Goal: Information Seeking & Learning: Learn about a topic

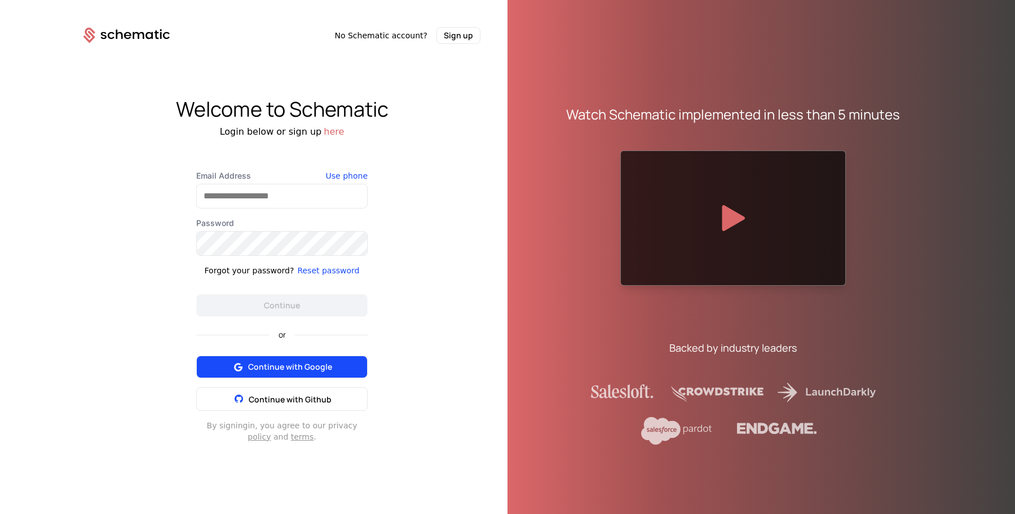
click at [307, 367] on span "Continue with Google" at bounding box center [290, 366] width 84 height 11
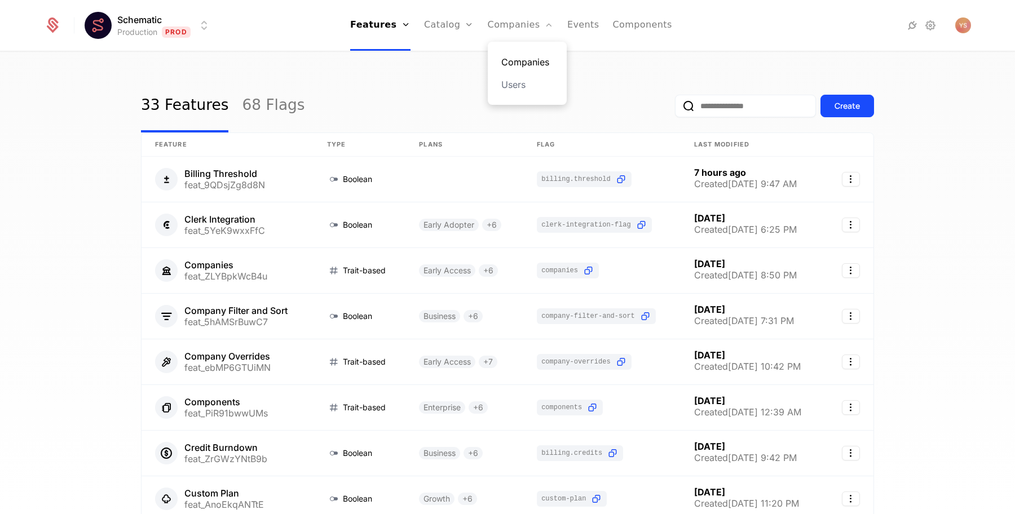
click at [510, 59] on link "Companies" at bounding box center [527, 62] width 52 height 14
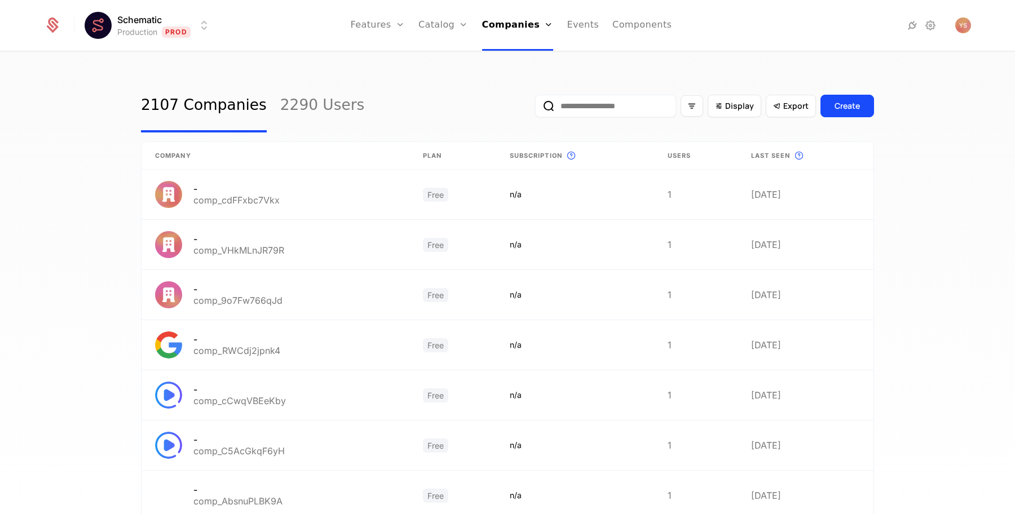
click at [191, 43] on div "Schematic Production Prod Features Features Flags Catalog Plans Add Ons Credits…" at bounding box center [507, 25] width 927 height 51
click at [182, 28] on html "Schematic Production Prod Features Features Flags Catalog Plans Add Ons Credits…" at bounding box center [507, 257] width 1015 height 514
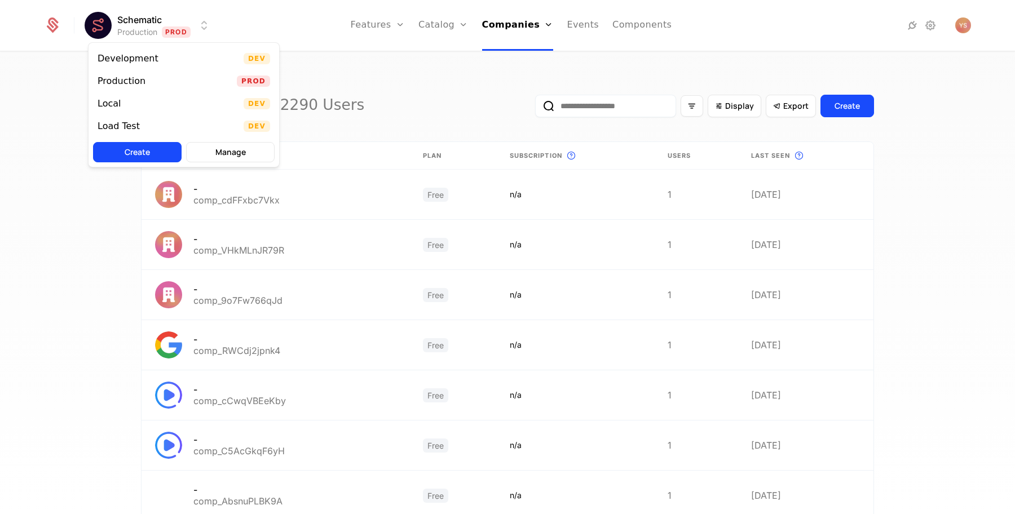
click at [182, 28] on html "Schematic Production Prod Features Features Flags Catalog Plans Add Ons Credits…" at bounding box center [507, 257] width 1015 height 514
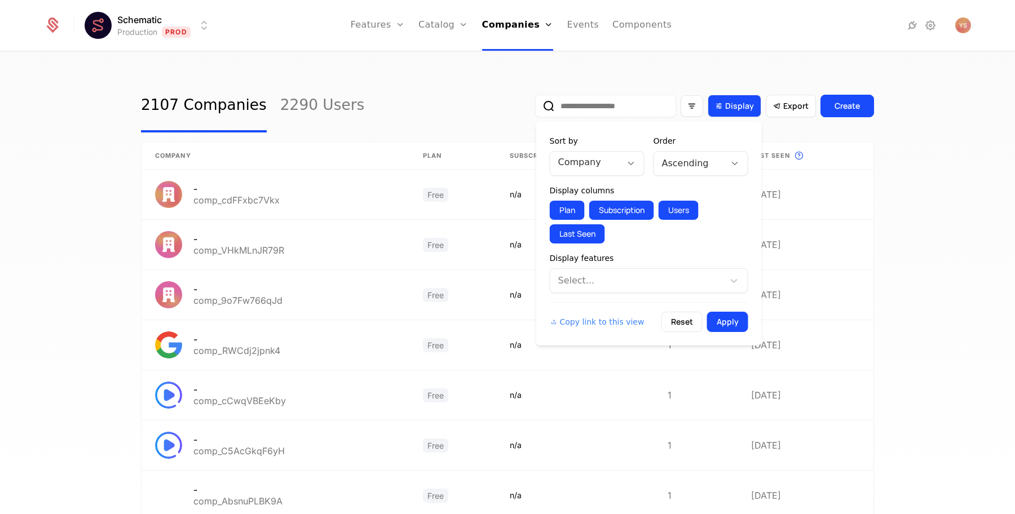
click at [732, 112] on div "Display" at bounding box center [735, 106] width 54 height 23
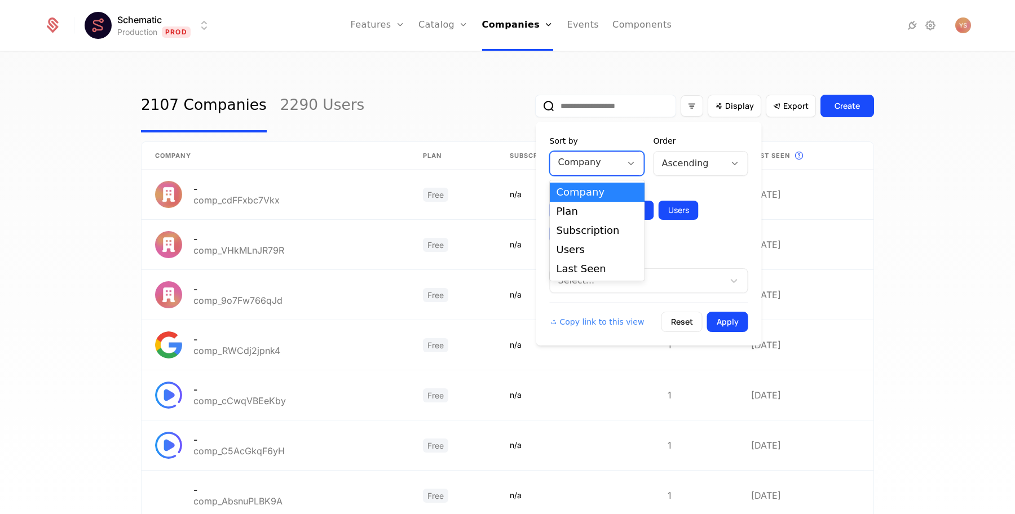
click at [612, 161] on div at bounding box center [585, 163] width 55 height 16
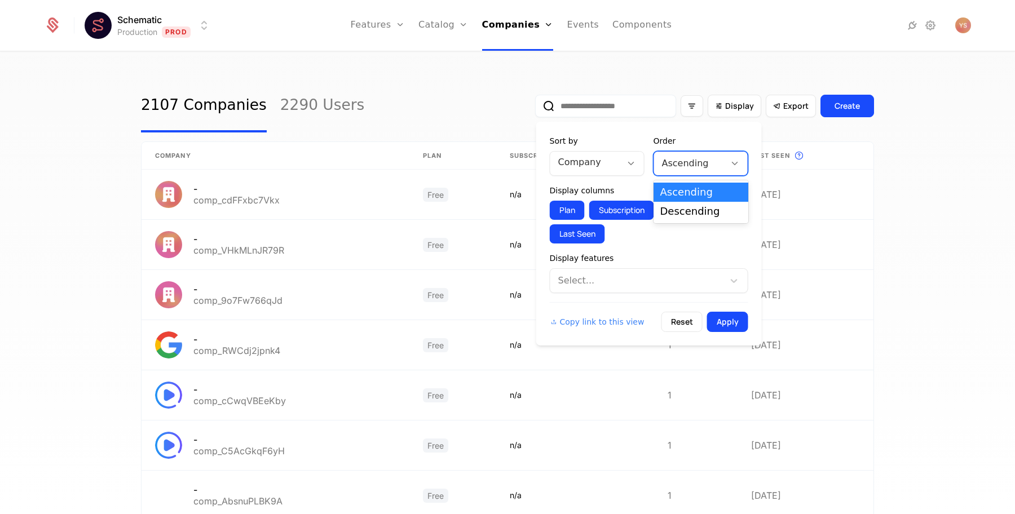
click at [683, 169] on div at bounding box center [689, 164] width 55 height 16
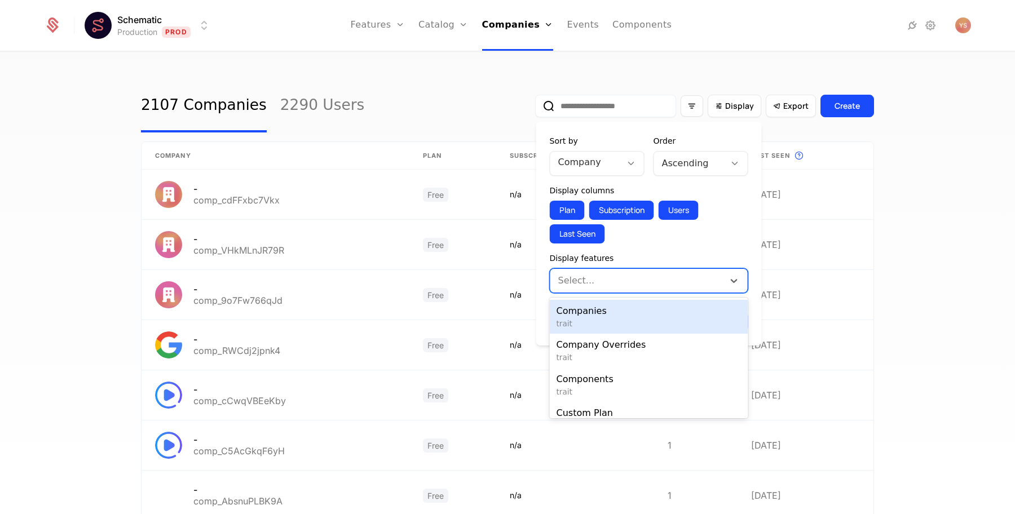
click at [610, 281] on div at bounding box center [638, 281] width 158 height 16
click at [638, 277] on div at bounding box center [638, 281] width 158 height 16
click at [612, 289] on div "Select..." at bounding box center [637, 281] width 174 height 20
click at [597, 273] on div at bounding box center [638, 281] width 158 height 16
click at [599, 321] on span "trait" at bounding box center [649, 323] width 185 height 11
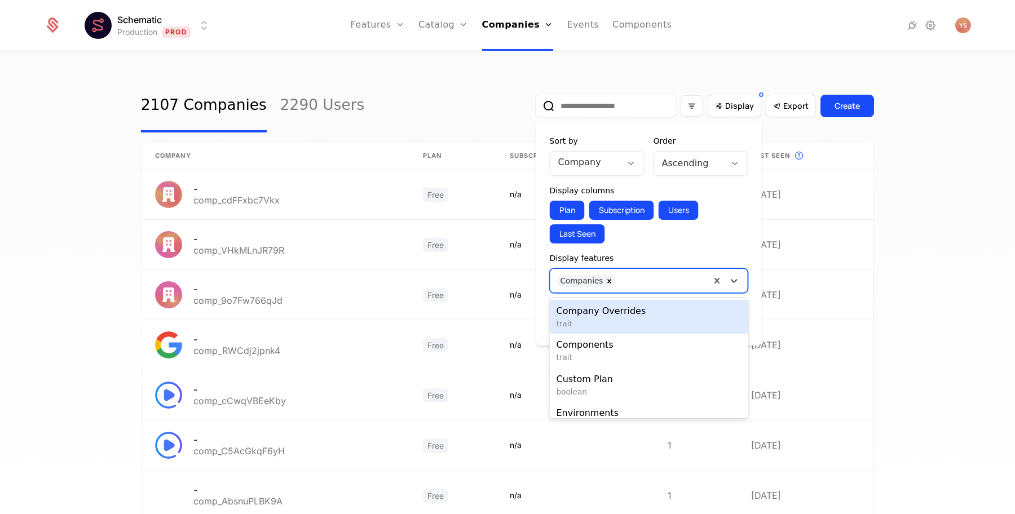
click at [633, 280] on div at bounding box center [662, 280] width 82 height 16
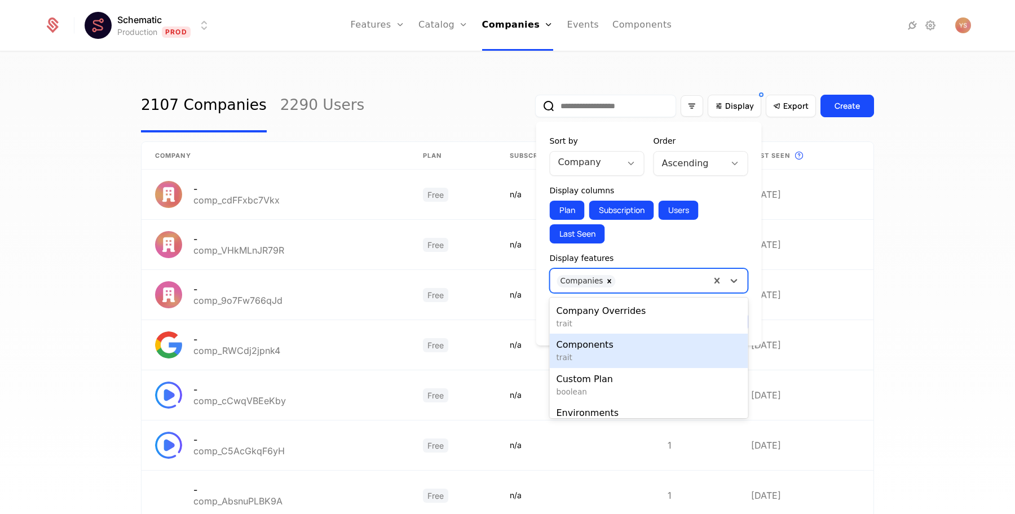
click at [621, 345] on span "Components" at bounding box center [649, 345] width 185 height 14
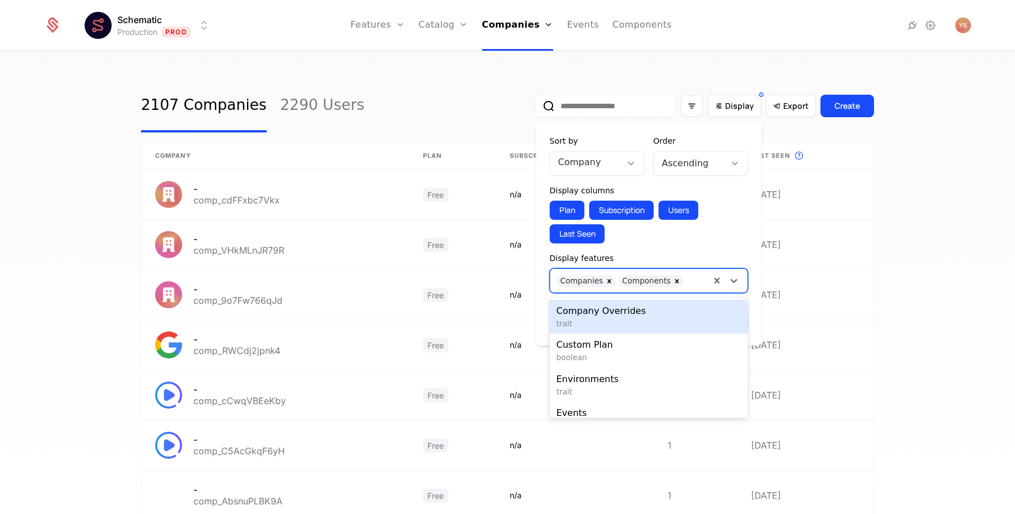
click at [688, 281] on div at bounding box center [695, 280] width 15 height 16
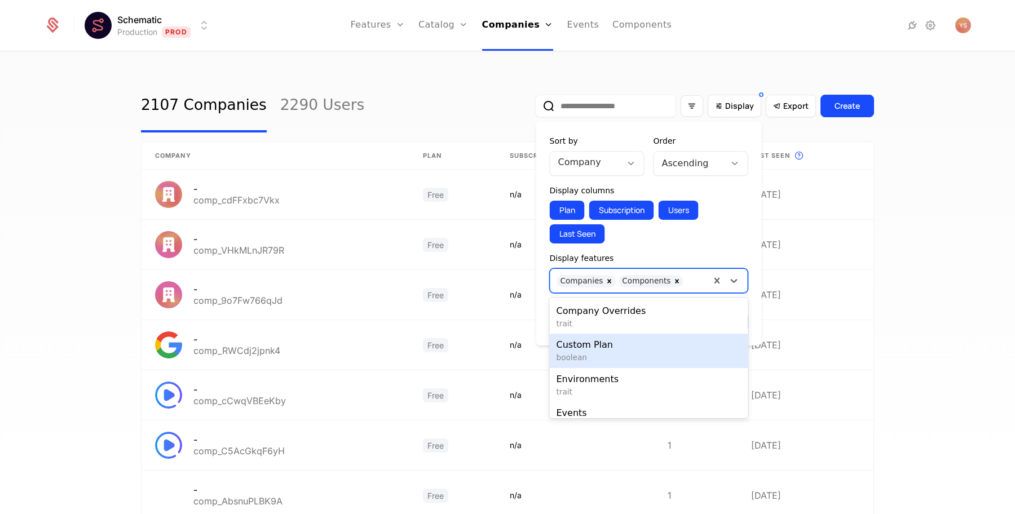
click at [643, 354] on span "boolean" at bounding box center [649, 357] width 185 height 11
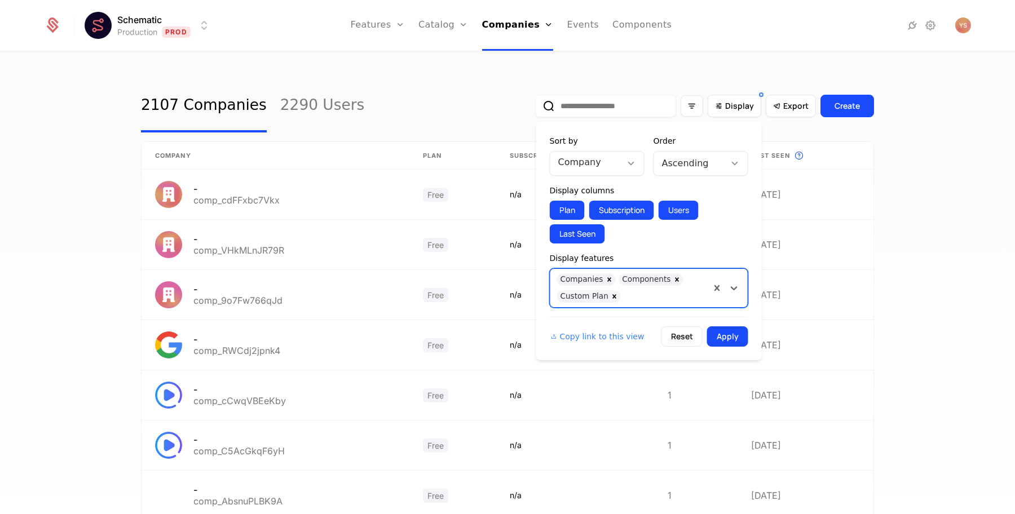
click at [681, 296] on div at bounding box center [664, 295] width 77 height 16
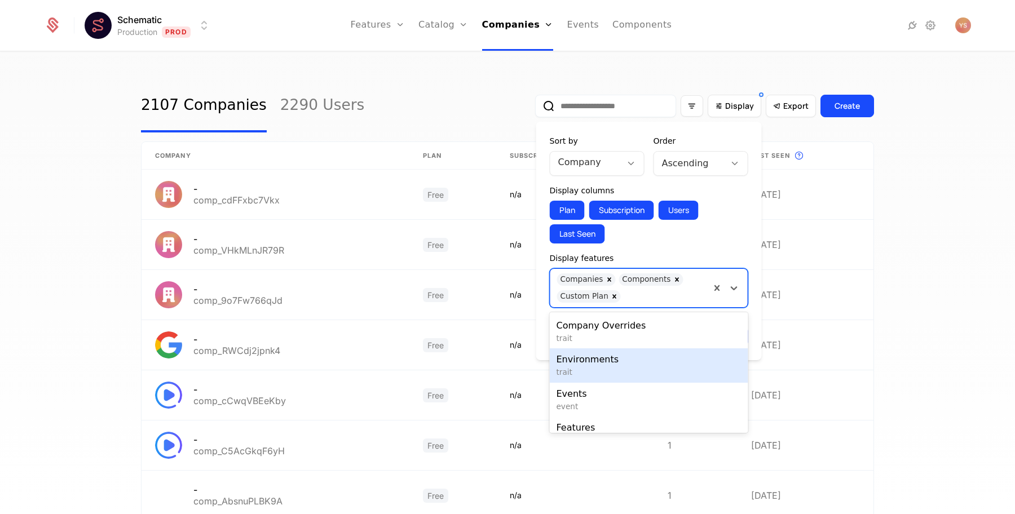
click at [666, 352] on div "Environments trait" at bounding box center [649, 365] width 198 height 34
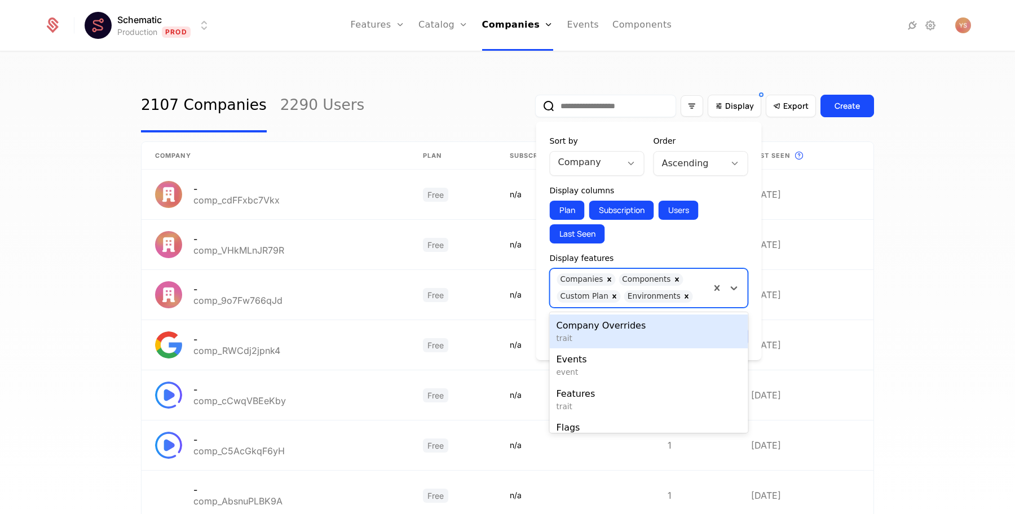
click at [705, 289] on div "Companies Components Custom Plan Environments" at bounding box center [630, 288] width 160 height 38
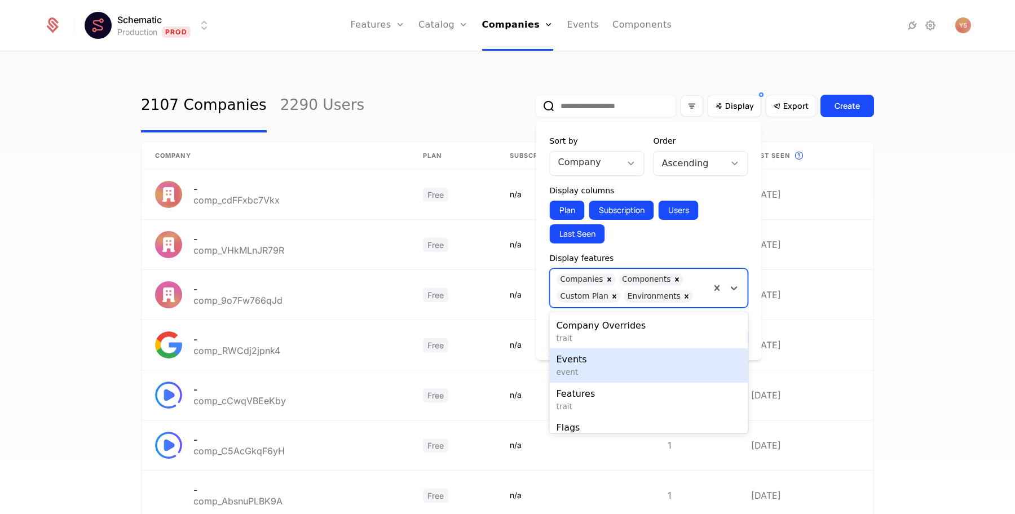
click at [676, 355] on span "Events" at bounding box center [649, 360] width 185 height 14
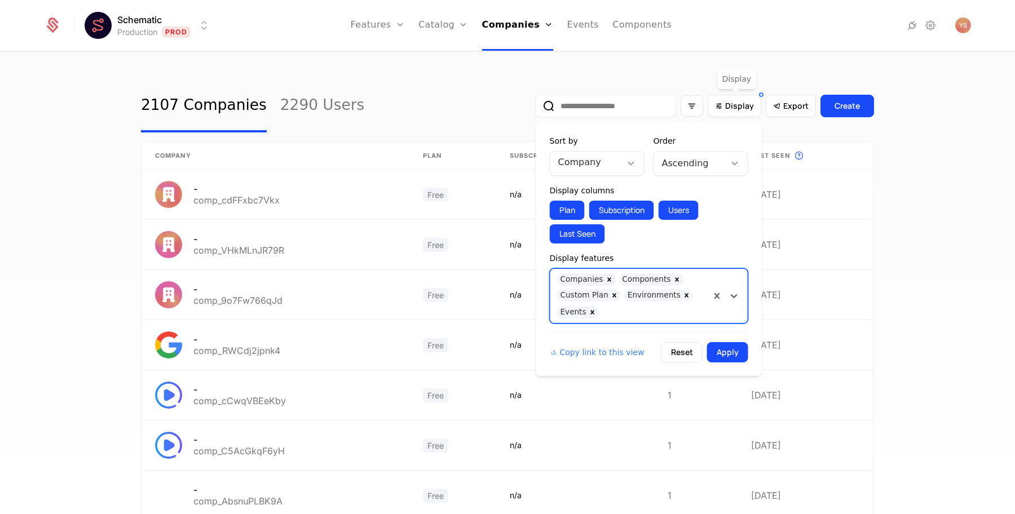
click at [695, 310] on div at bounding box center [653, 311] width 99 height 16
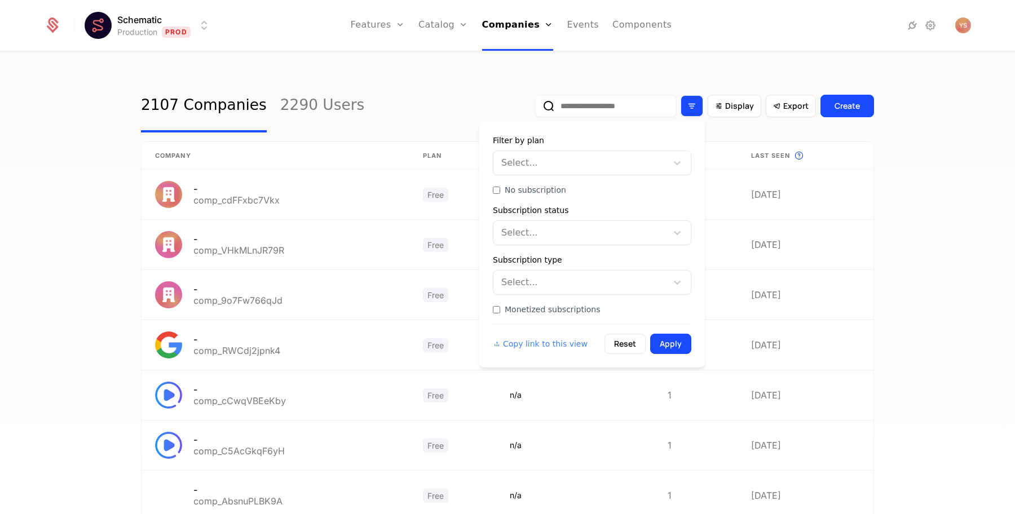
click at [685, 110] on div "Filter options" at bounding box center [692, 105] width 23 height 21
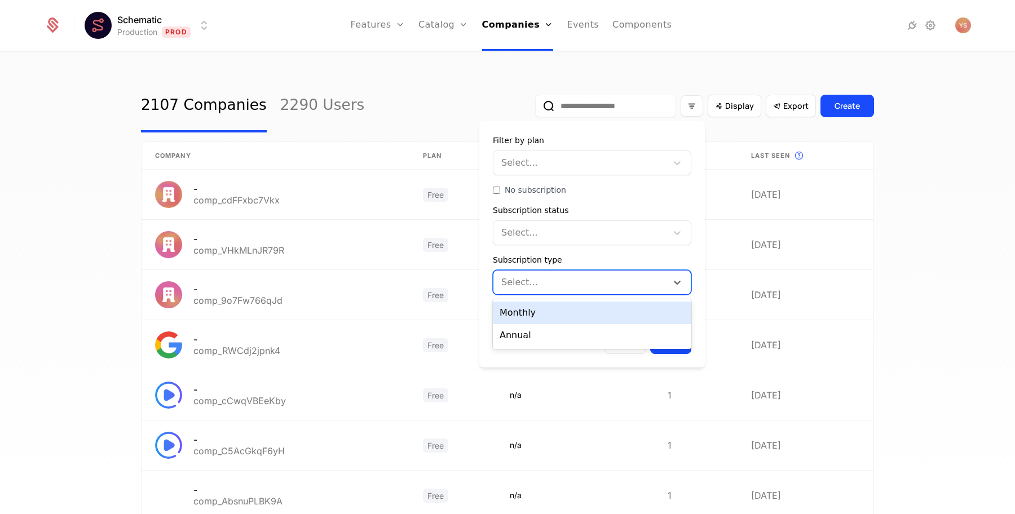
click at [573, 279] on div at bounding box center [581, 283] width 158 height 16
click at [588, 234] on div at bounding box center [581, 233] width 158 height 16
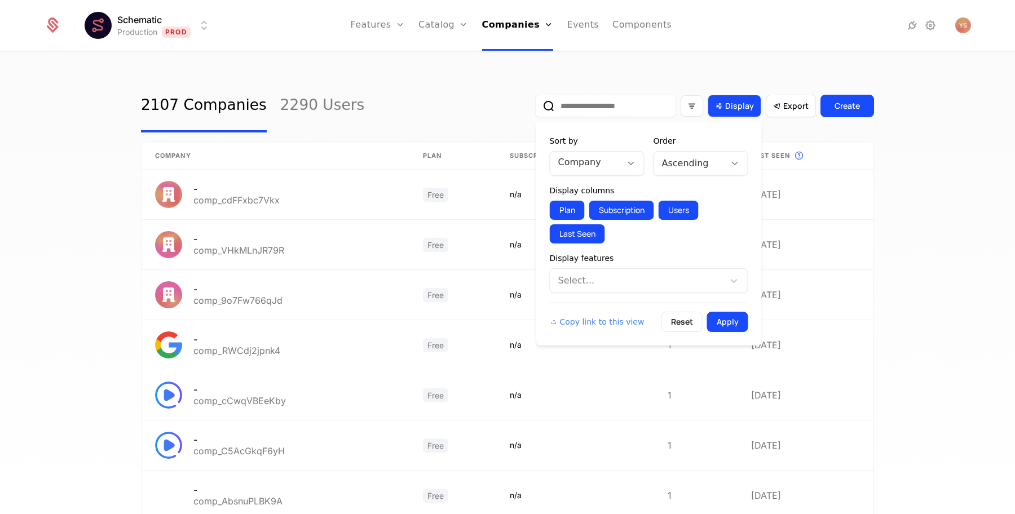
click at [735, 106] on span "Display" at bounding box center [739, 105] width 29 height 11
